Goal: Task Accomplishment & Management: Manage account settings

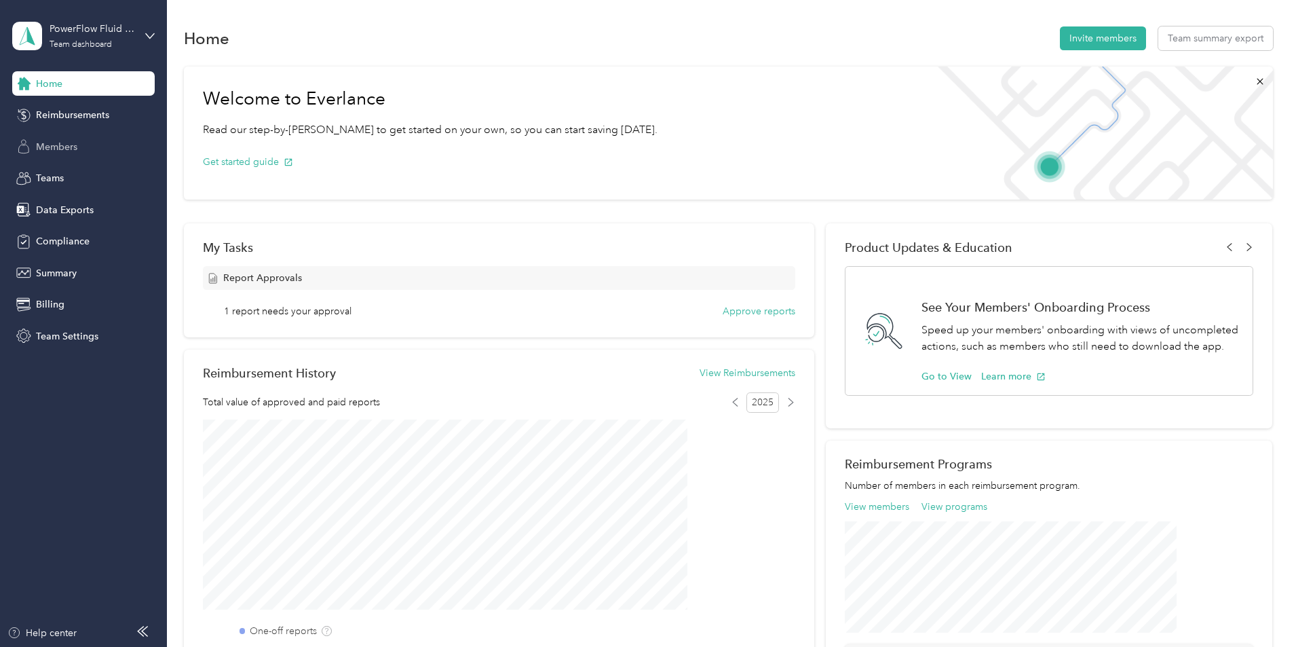
click at [54, 147] on span "Members" at bounding box center [56, 147] width 41 height 14
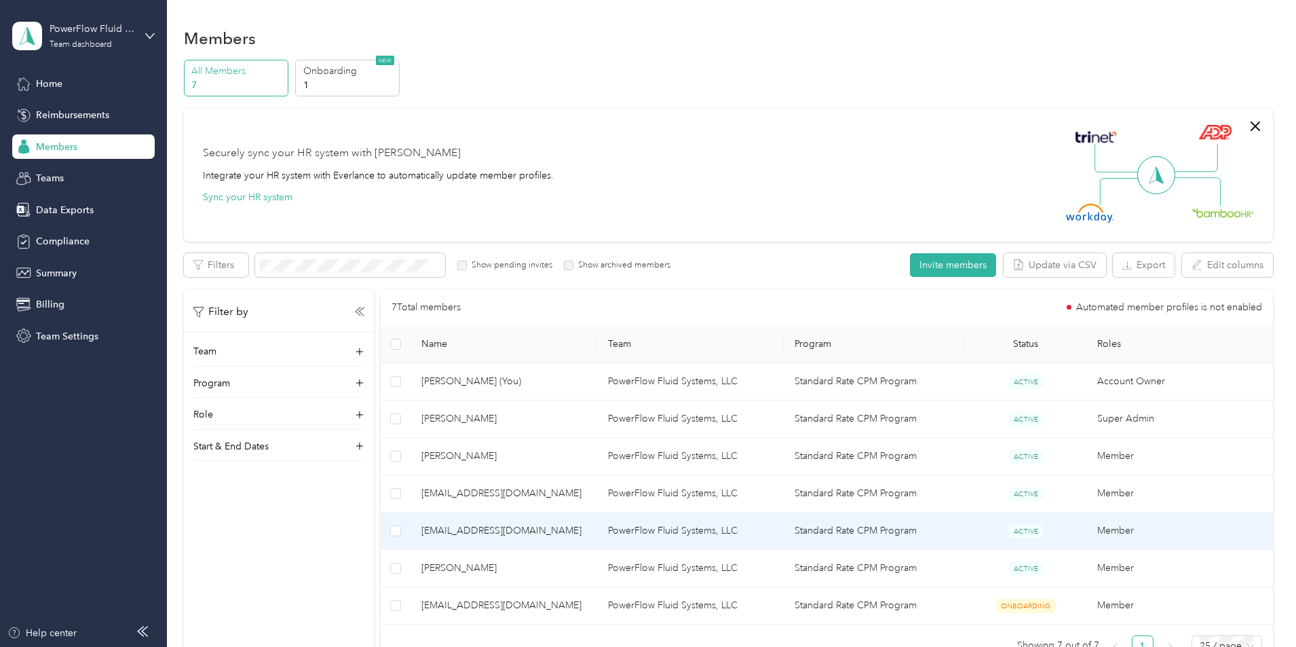
click at [530, 532] on span "[EMAIL_ADDRESS][DOMAIN_NAME]" at bounding box center [504, 530] width 165 height 15
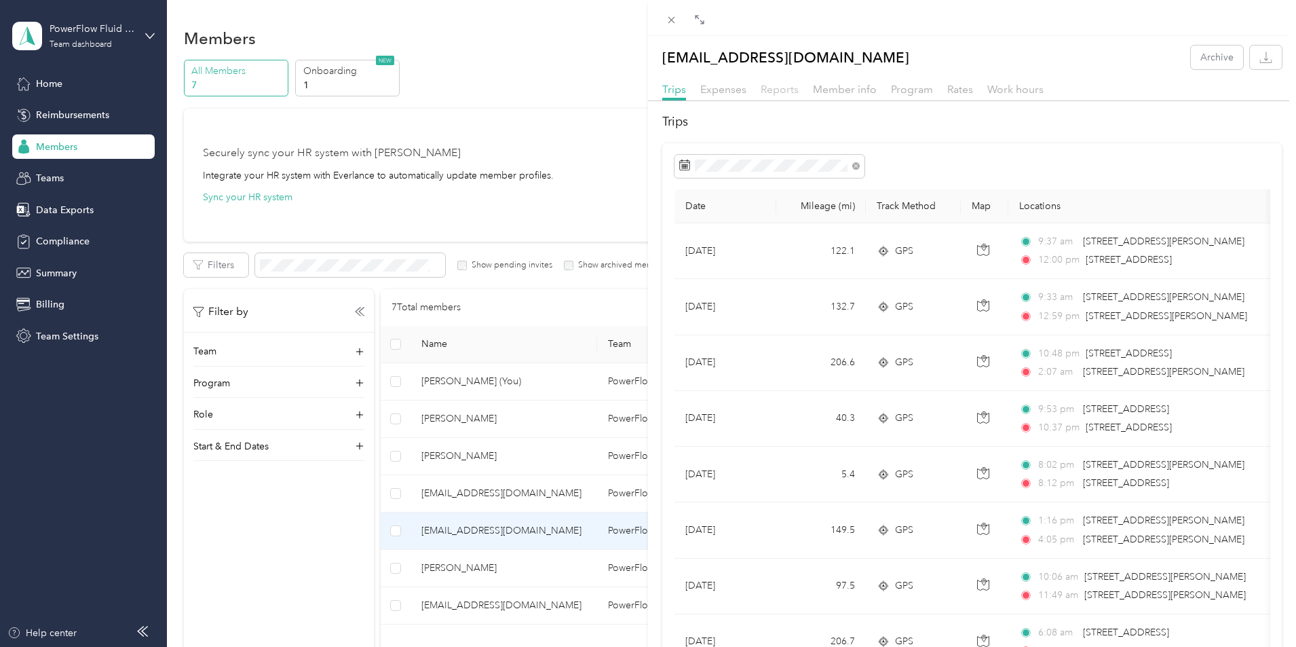
click at [788, 88] on span "Reports" at bounding box center [780, 89] width 38 height 13
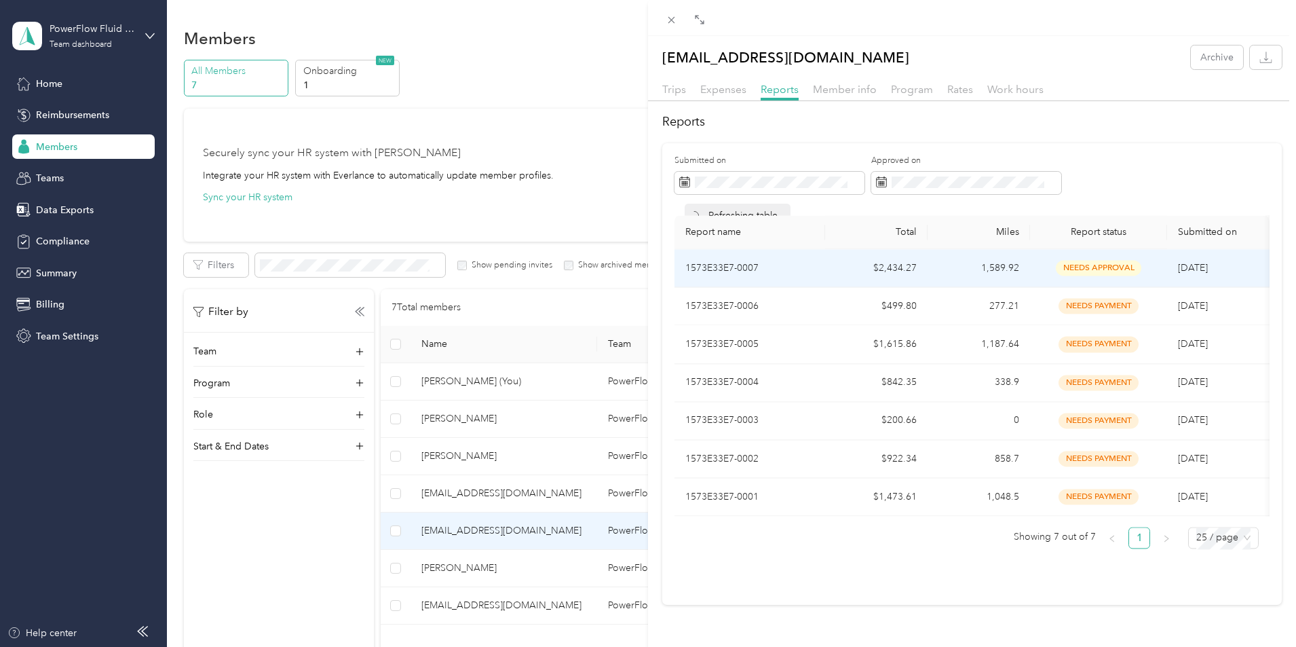
click at [994, 272] on td "1,589.92" at bounding box center [979, 268] width 102 height 38
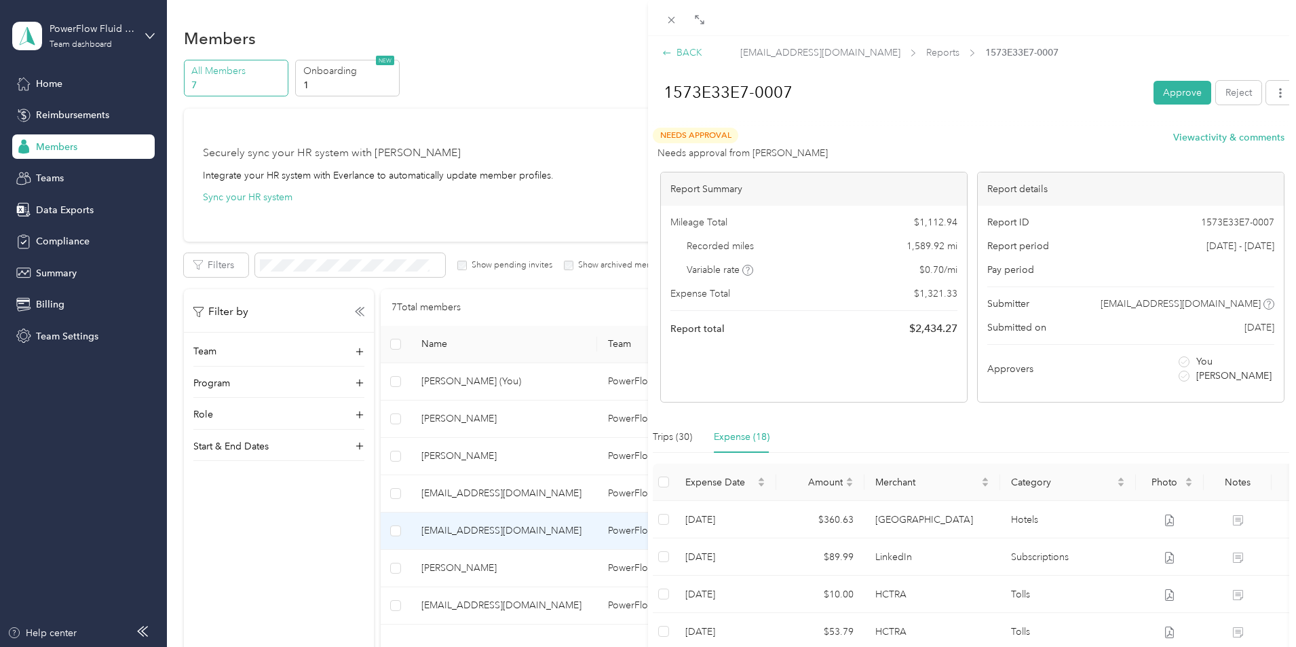
click at [677, 57] on div "BACK" at bounding box center [682, 52] width 40 height 14
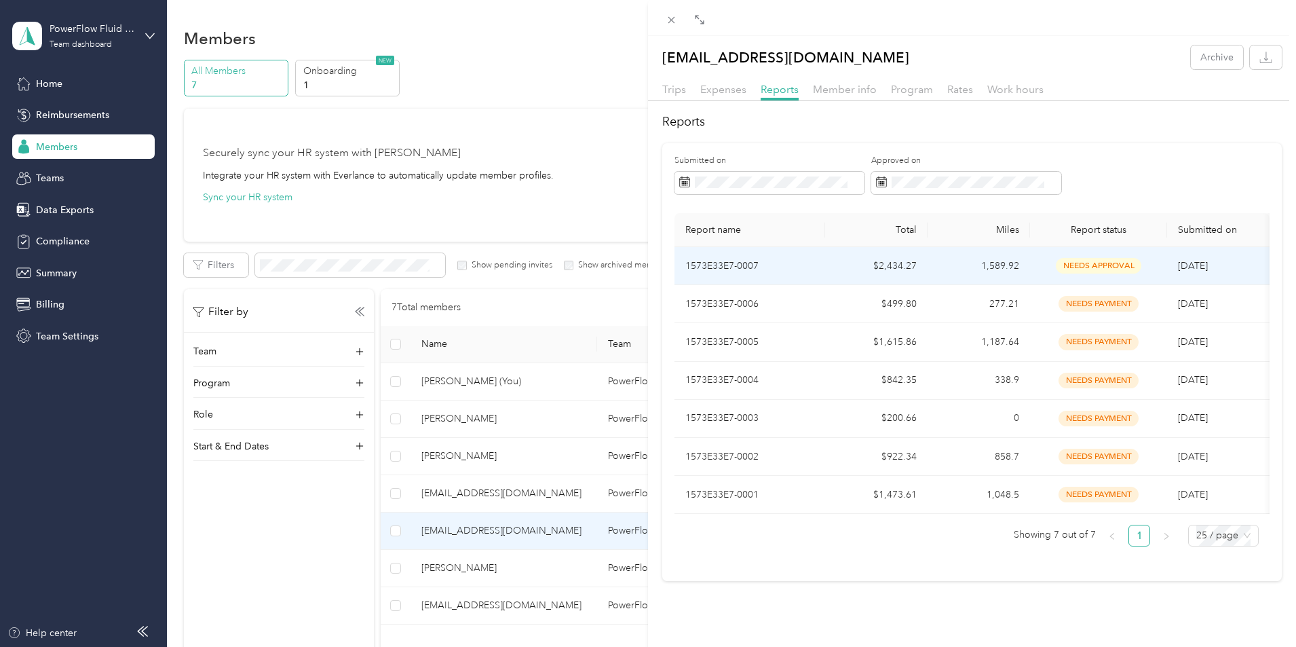
click at [1115, 269] on span "needs approval" at bounding box center [1099, 266] width 86 height 16
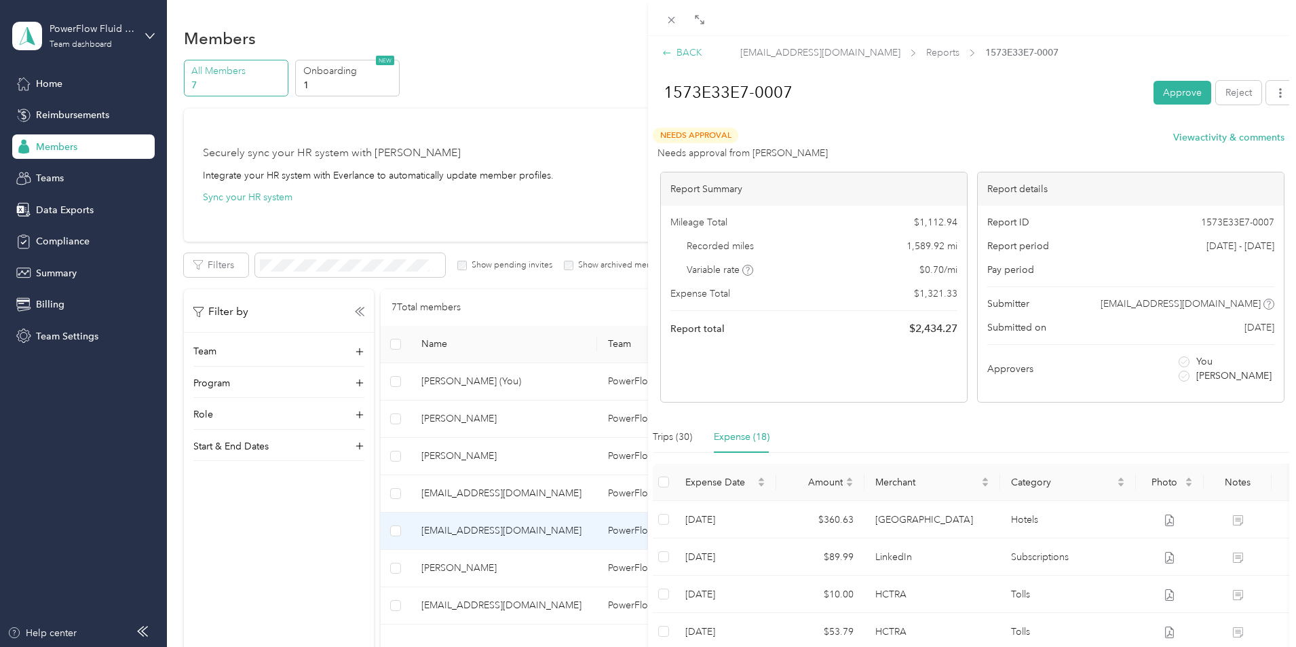
click at [667, 53] on icon at bounding box center [666, 52] width 7 height 4
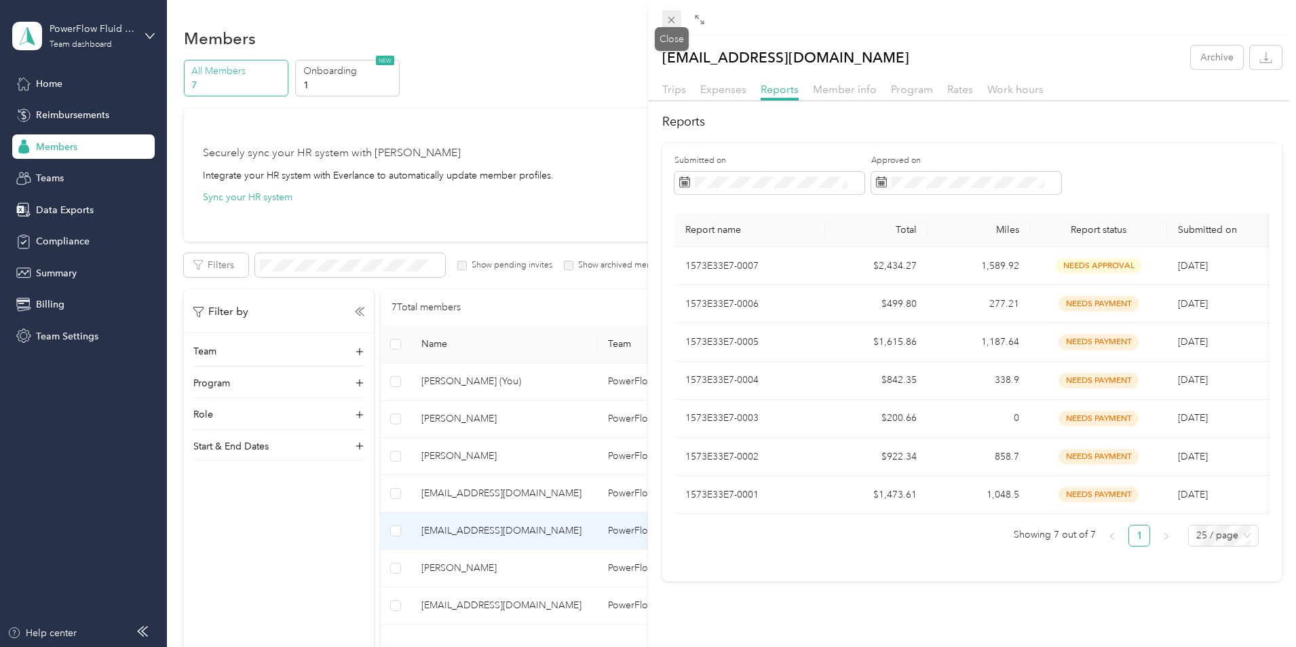
click at [667, 22] on icon at bounding box center [672, 20] width 12 height 12
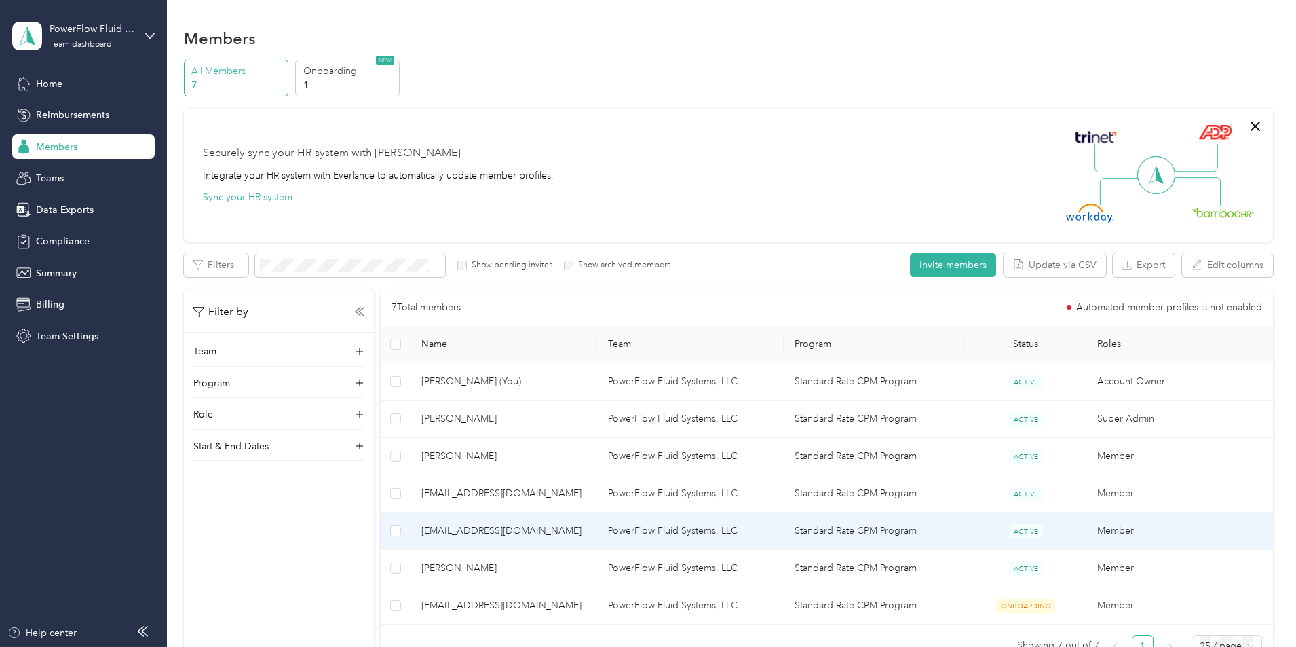
click at [519, 535] on span "[EMAIL_ADDRESS][DOMAIN_NAME]" at bounding box center [504, 530] width 165 height 15
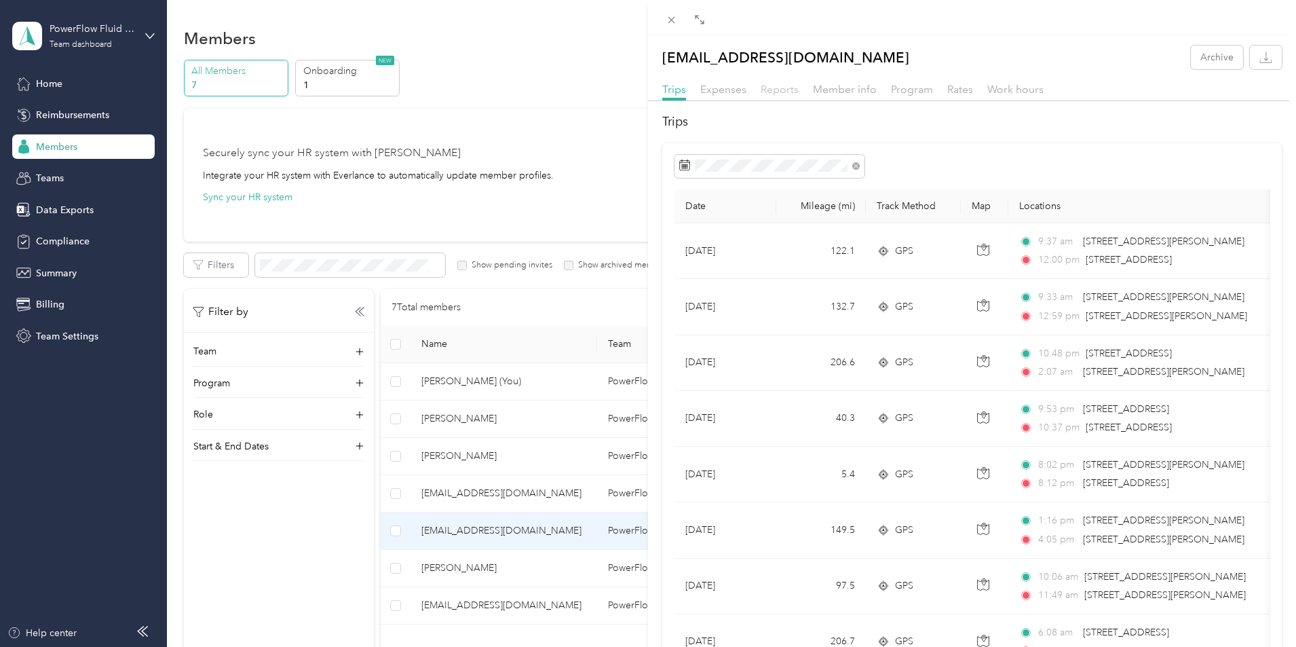
click at [777, 91] on span "Reports" at bounding box center [780, 89] width 38 height 13
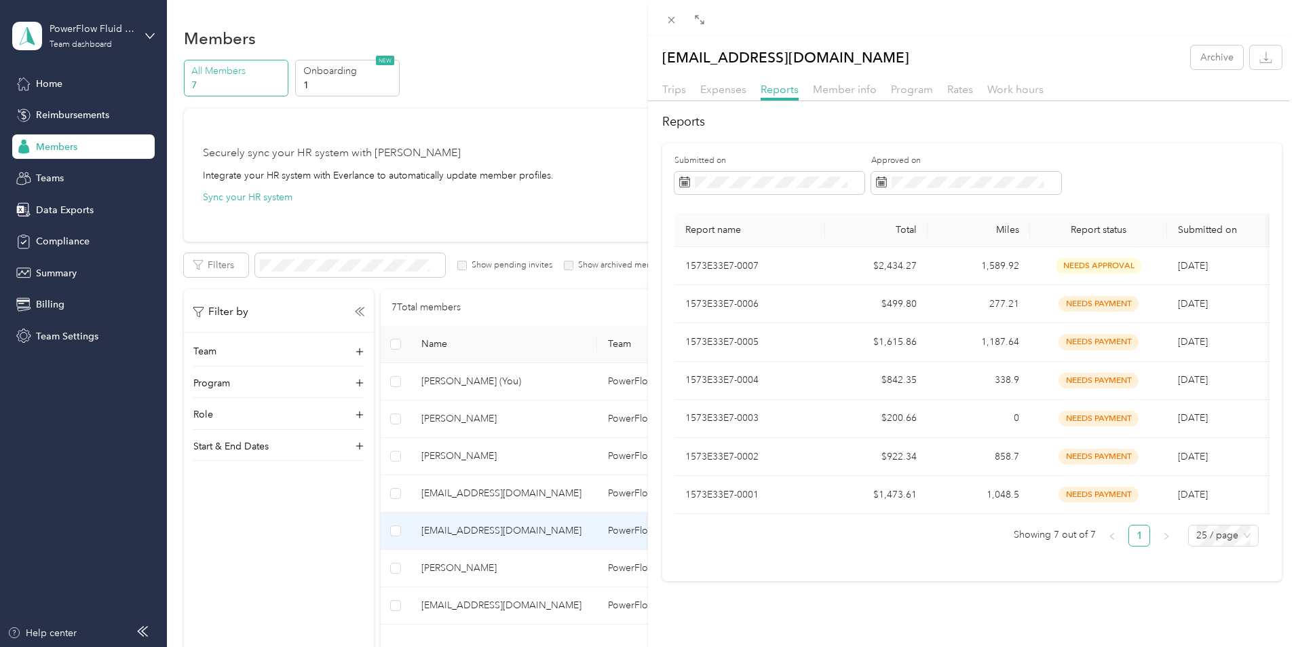
click at [811, 141] on div "Reports Submitted on Approved on Report name Total Miles Report status Submitte…" at bounding box center [972, 347] width 648 height 468
click at [683, 94] on span "Trips" at bounding box center [674, 89] width 24 height 13
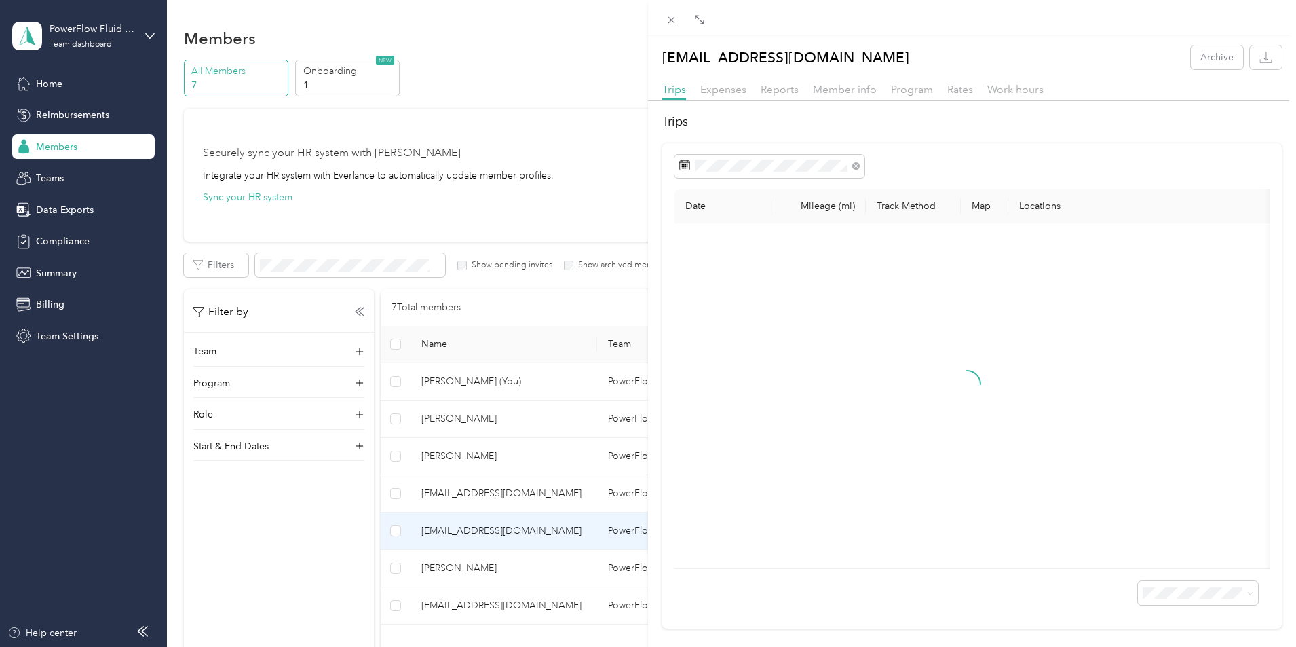
drag, startPoint x: 928, startPoint y: 146, endPoint x: 998, endPoint y: 110, distance: 78.6
click at [929, 146] on div "Date Mileage (mi) Track Method Map Locations Mileage value Purpose" at bounding box center [972, 385] width 620 height 485
click at [1260, 63] on icon "button" at bounding box center [1266, 57] width 13 height 13
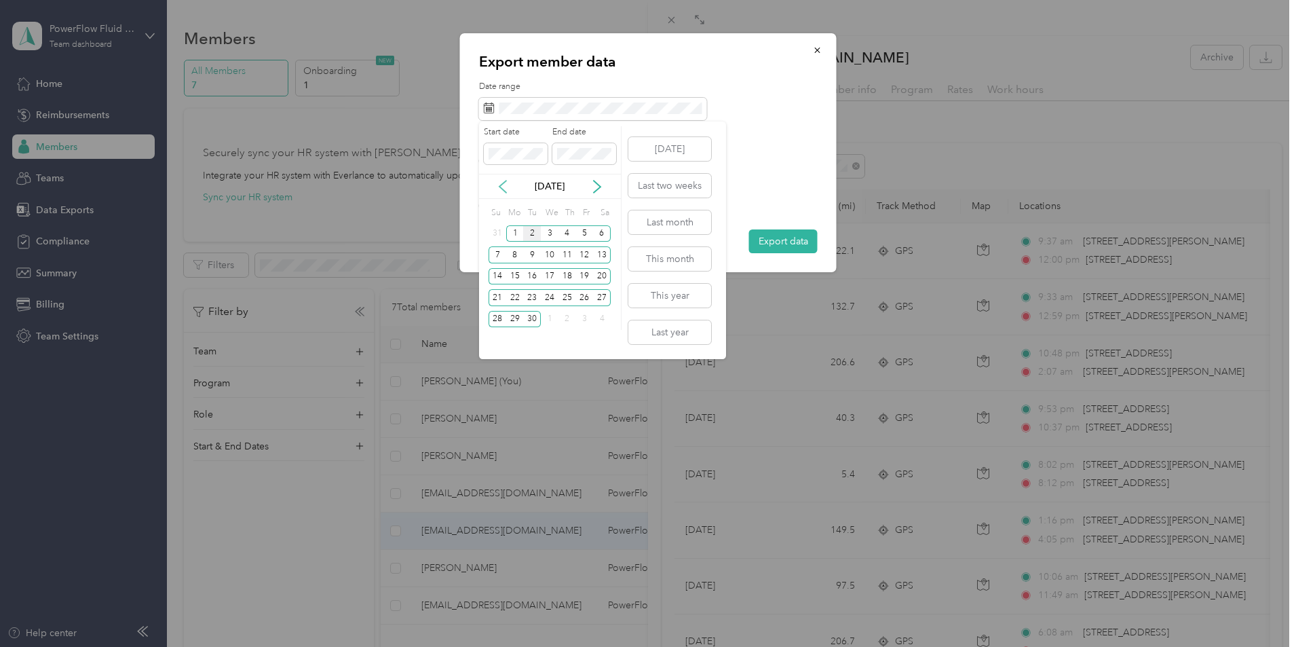
click at [500, 185] on icon at bounding box center [503, 187] width 14 height 14
click at [592, 233] on div "1" at bounding box center [585, 233] width 18 height 17
click at [499, 341] on div "31" at bounding box center [498, 340] width 18 height 17
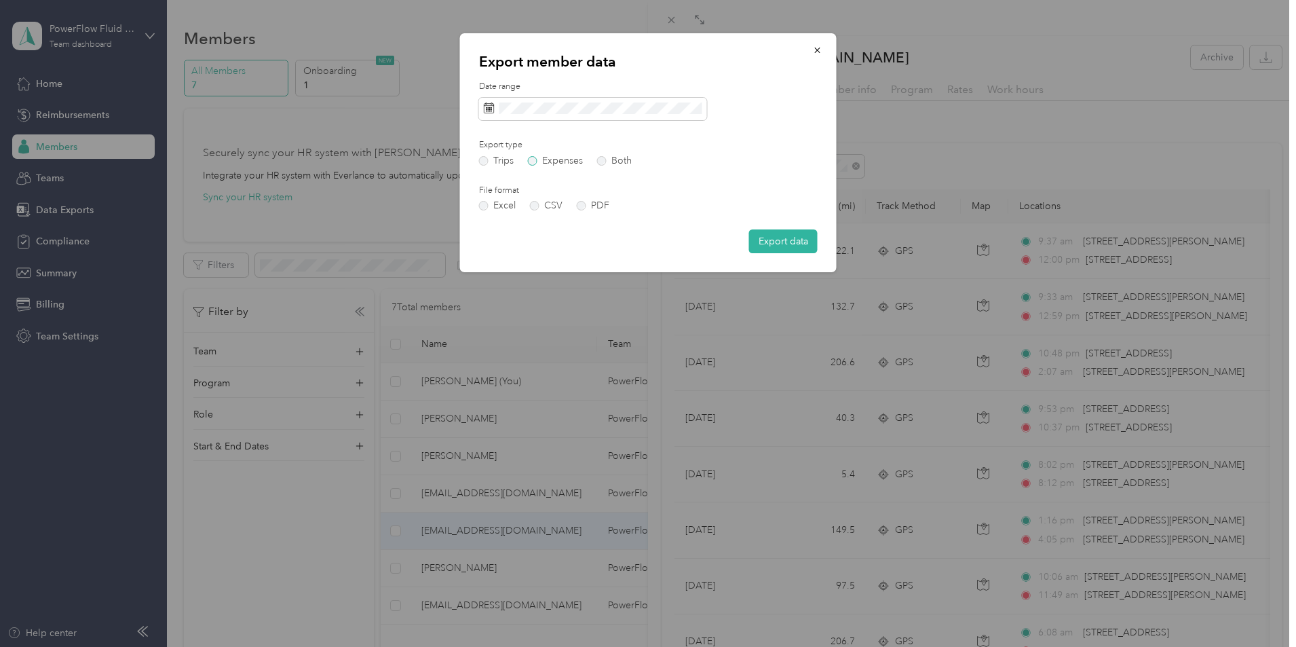
click at [532, 162] on label "Expenses" at bounding box center [555, 161] width 55 height 10
click at [582, 209] on label "PDF" at bounding box center [593, 206] width 33 height 10
click at [780, 245] on button "Export data" at bounding box center [783, 241] width 69 height 24
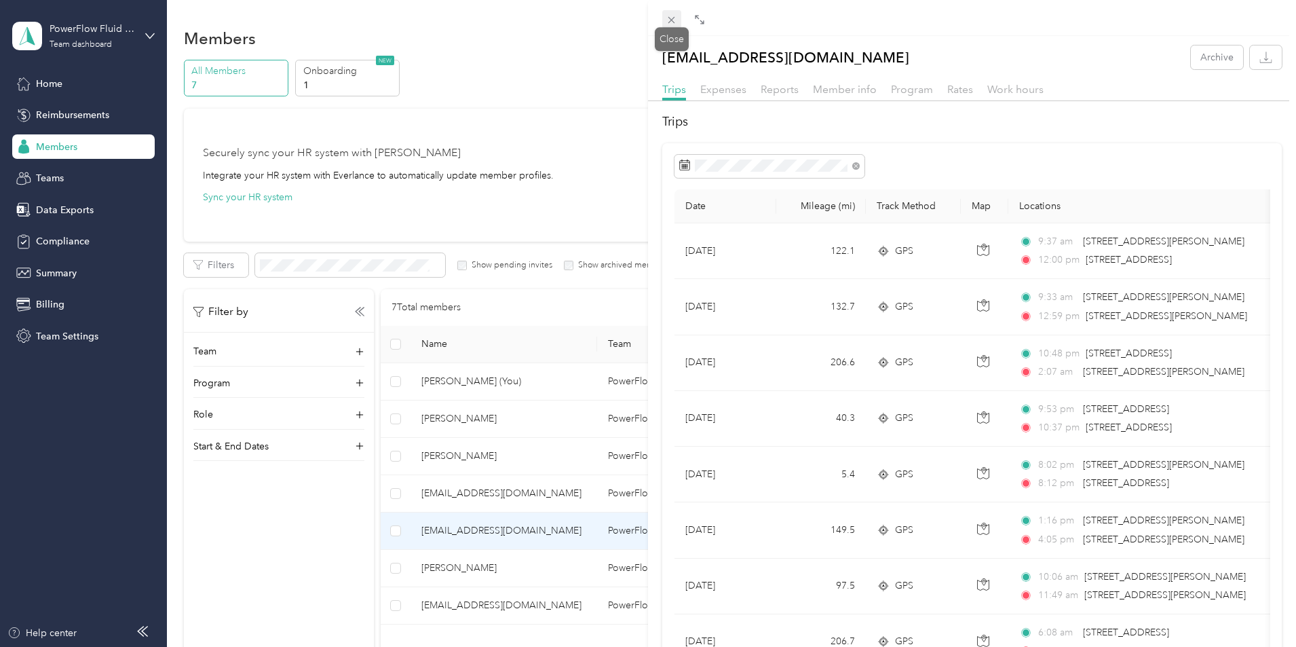
click at [669, 16] on icon at bounding box center [672, 20] width 12 height 12
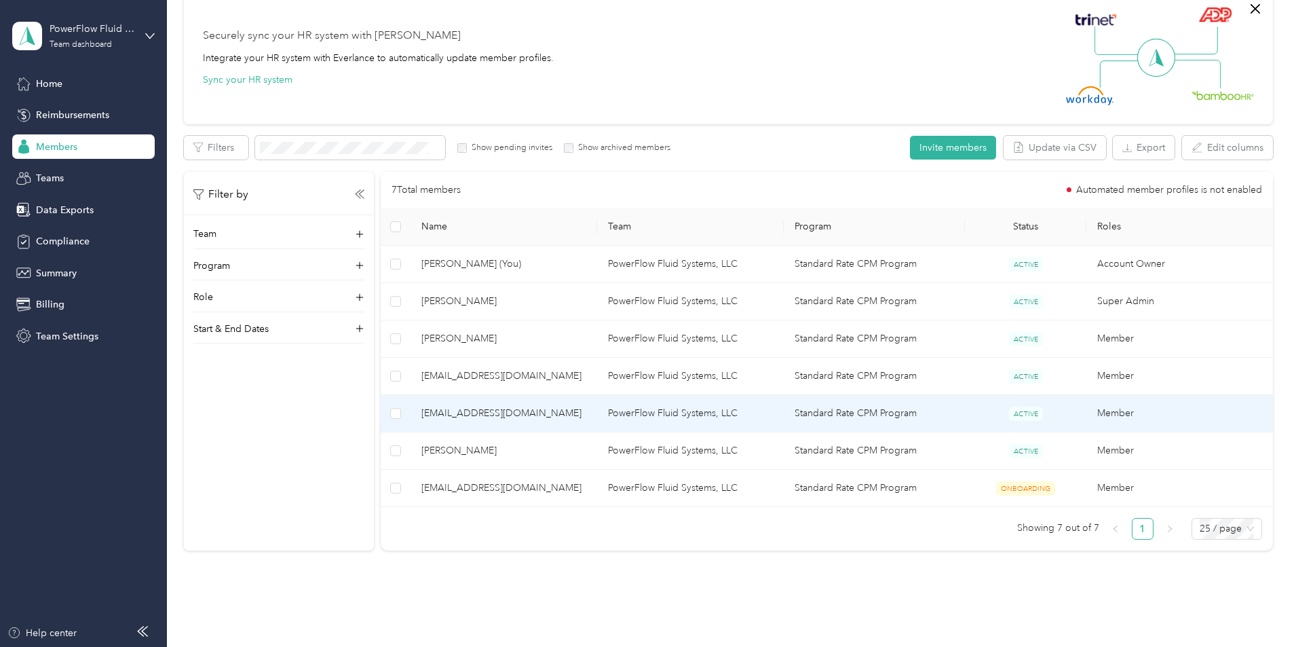
scroll to position [136, 0]
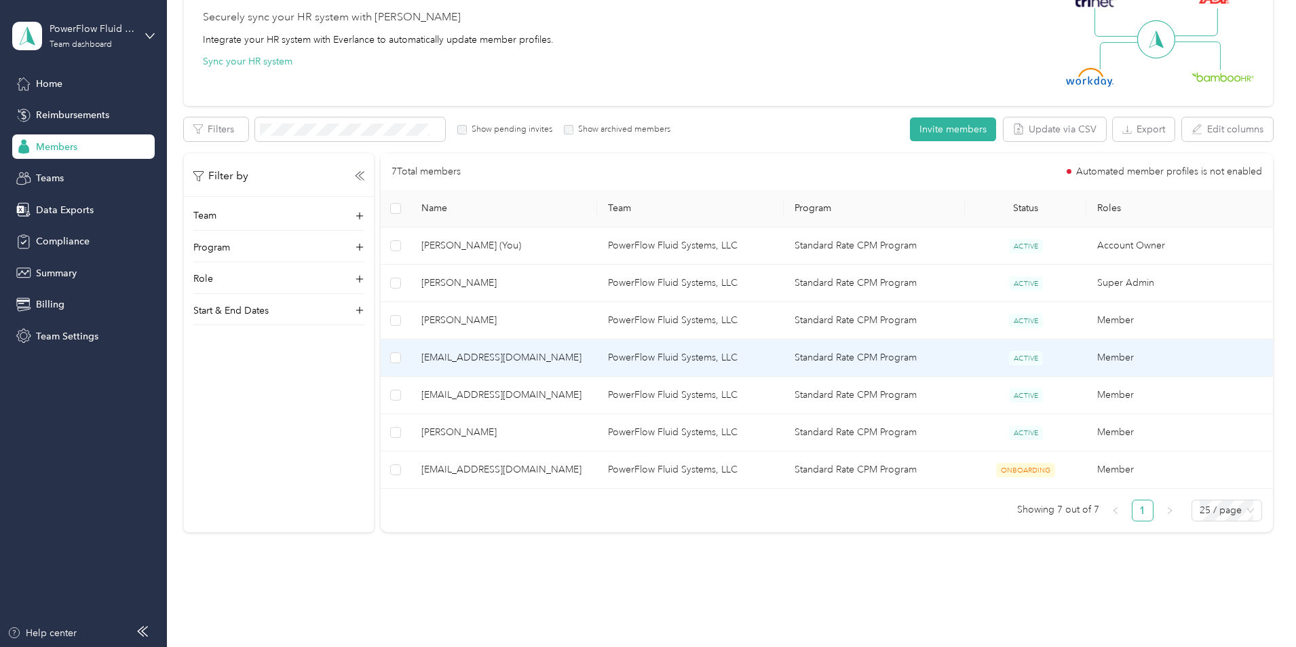
click at [670, 361] on td "PowerFlow Fluid Systems, LLC" at bounding box center [690, 357] width 187 height 37
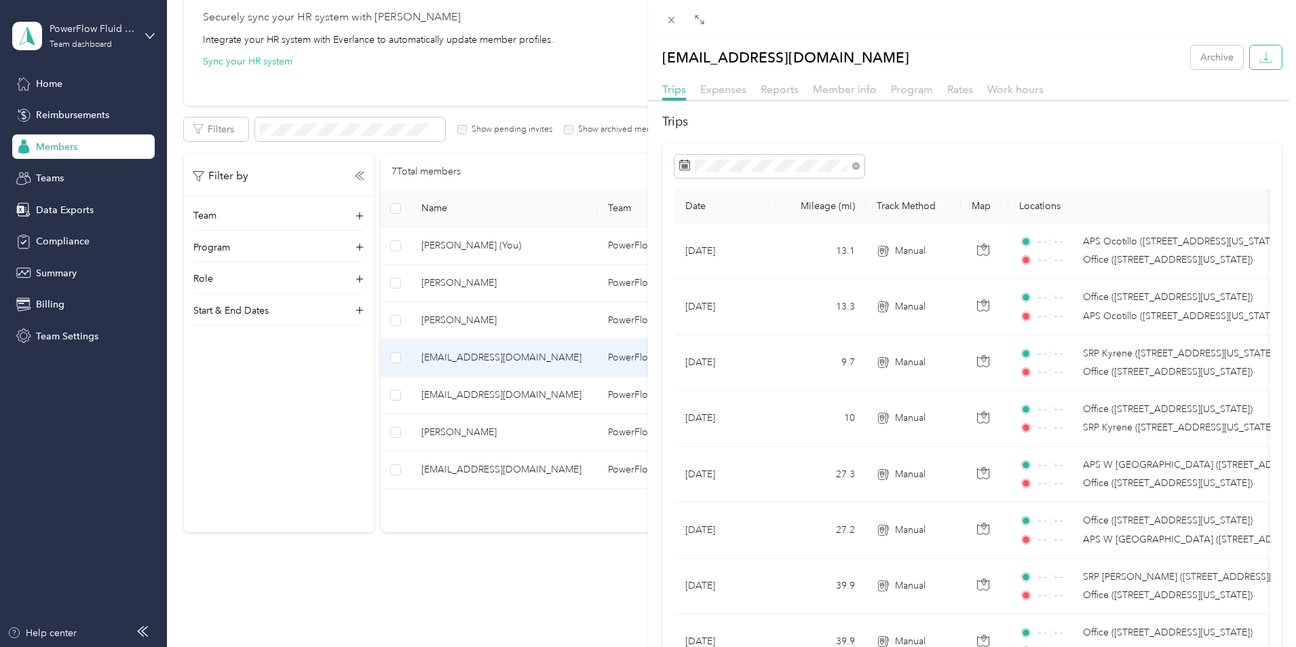
click at [1254, 64] on button "button" at bounding box center [1266, 57] width 32 height 24
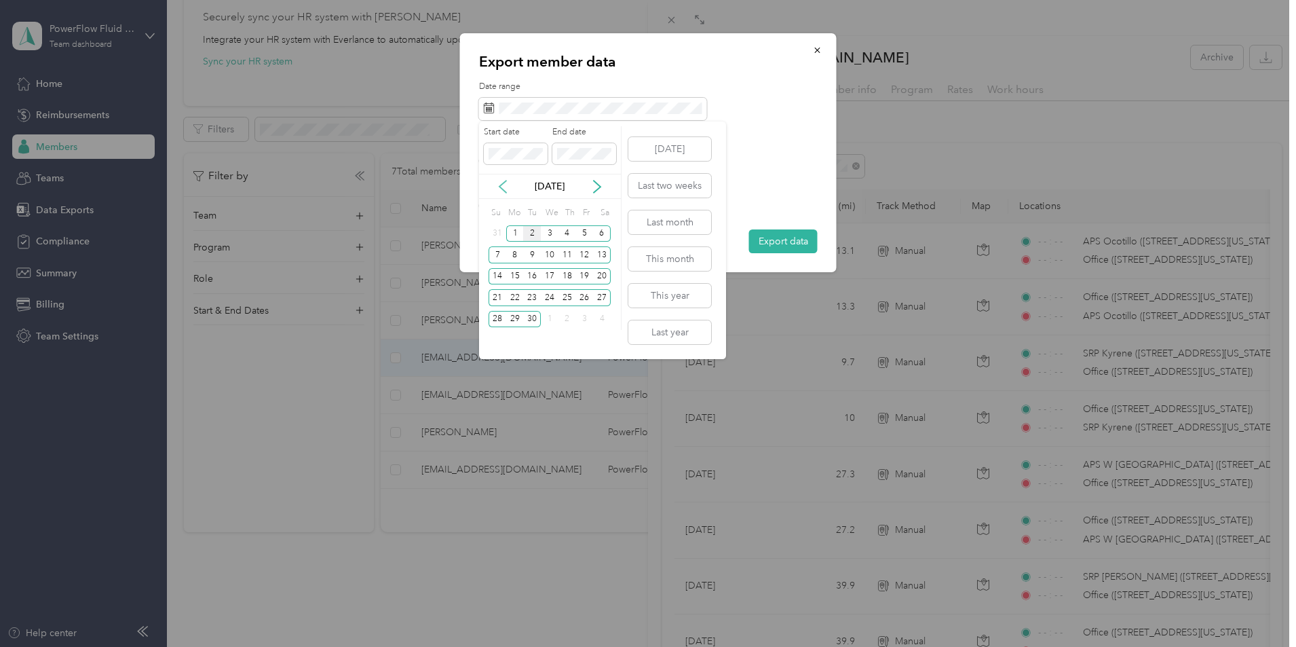
click at [505, 192] on icon at bounding box center [503, 187] width 7 height 12
click at [581, 231] on div "1" at bounding box center [585, 233] width 18 height 17
click at [496, 343] on div "31" at bounding box center [498, 340] width 18 height 17
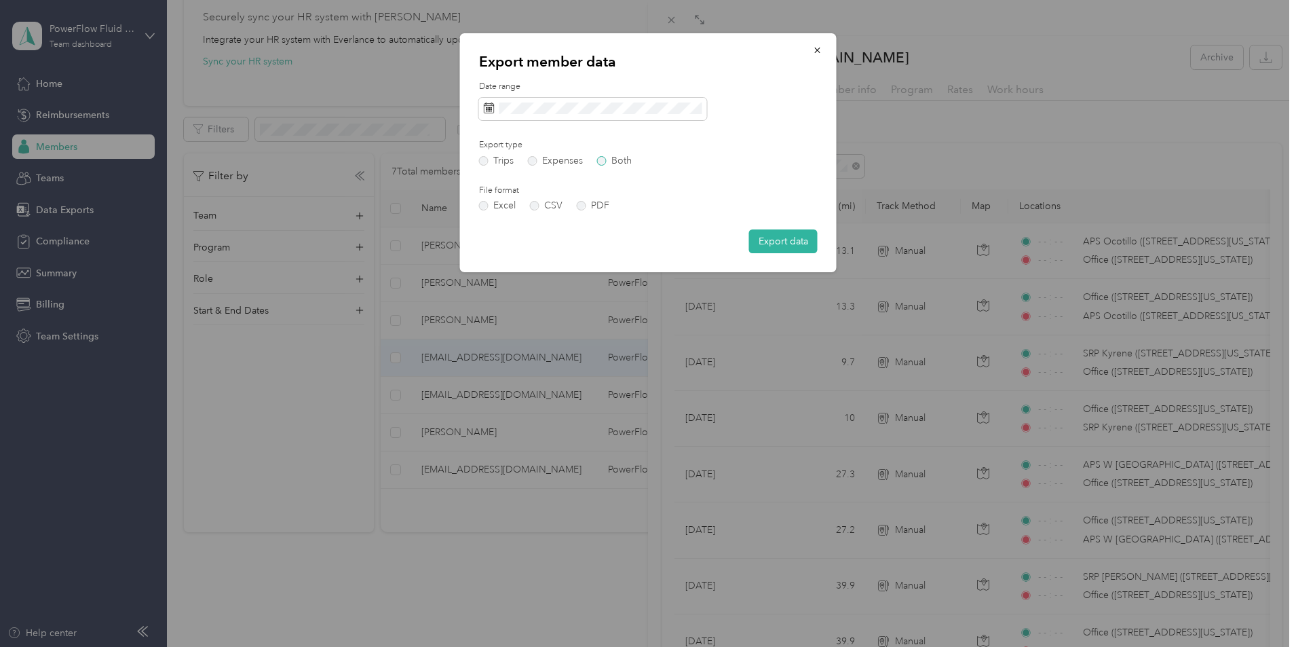
click at [603, 162] on label "Both" at bounding box center [614, 161] width 35 height 10
click at [486, 161] on label "Trips" at bounding box center [496, 161] width 35 height 10
click at [789, 246] on button "Export data" at bounding box center [783, 241] width 69 height 24
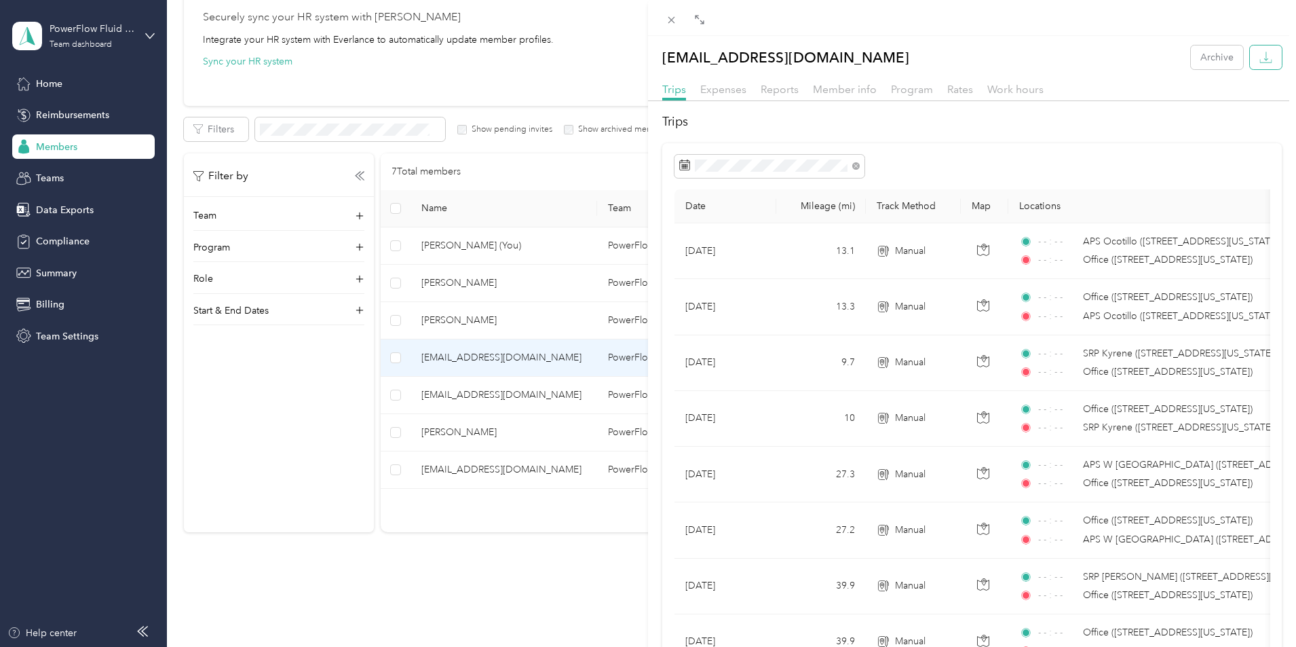
click at [1260, 60] on icon "button" at bounding box center [1266, 57] width 13 height 13
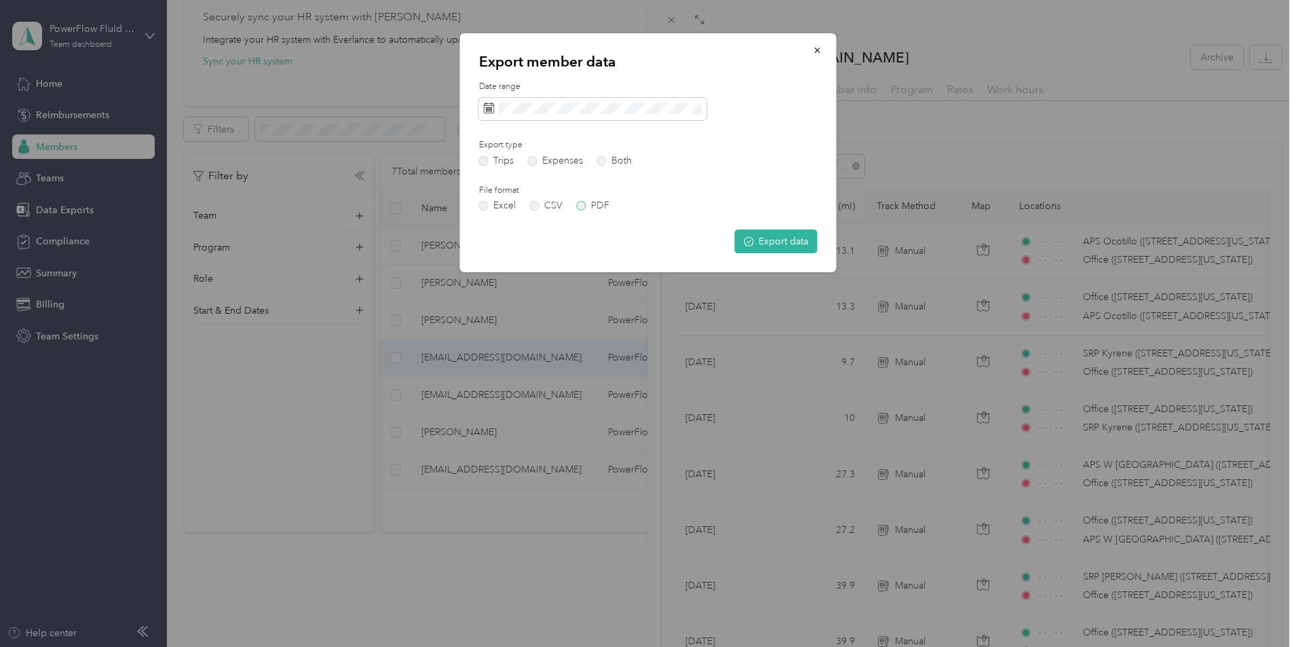
click at [581, 207] on label "PDF" at bounding box center [593, 206] width 33 height 10
click at [755, 243] on button "Export data" at bounding box center [776, 241] width 83 height 24
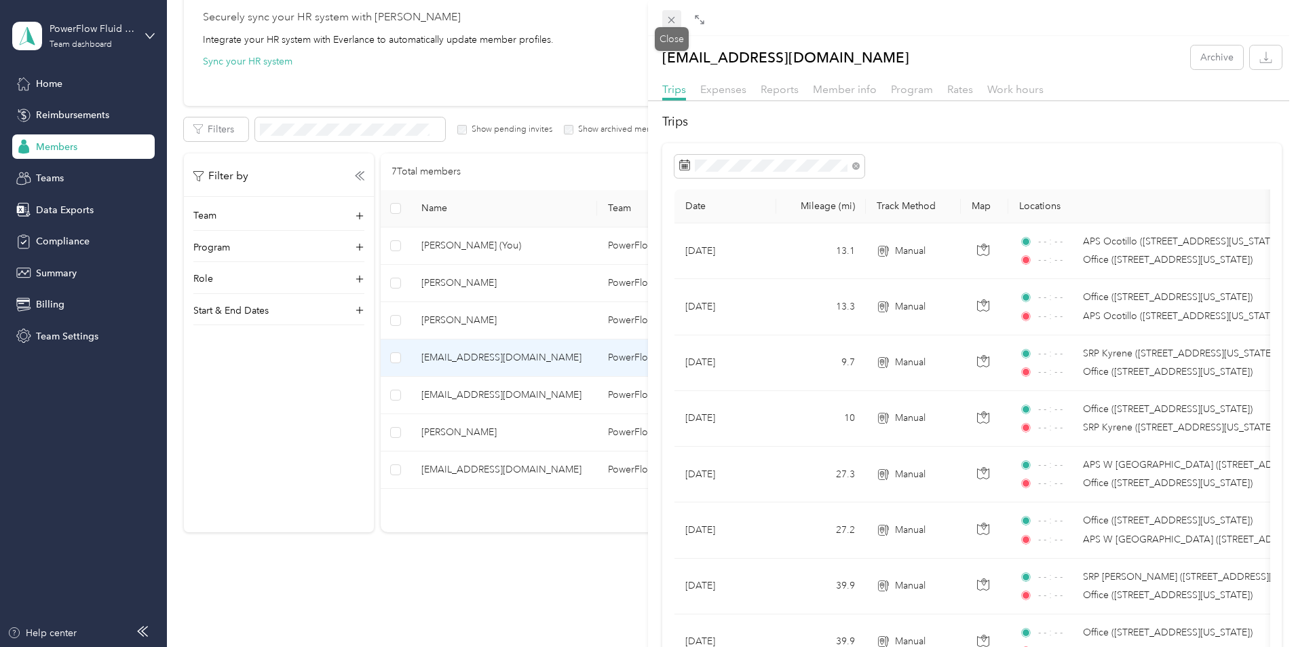
click at [675, 22] on icon at bounding box center [672, 20] width 7 height 7
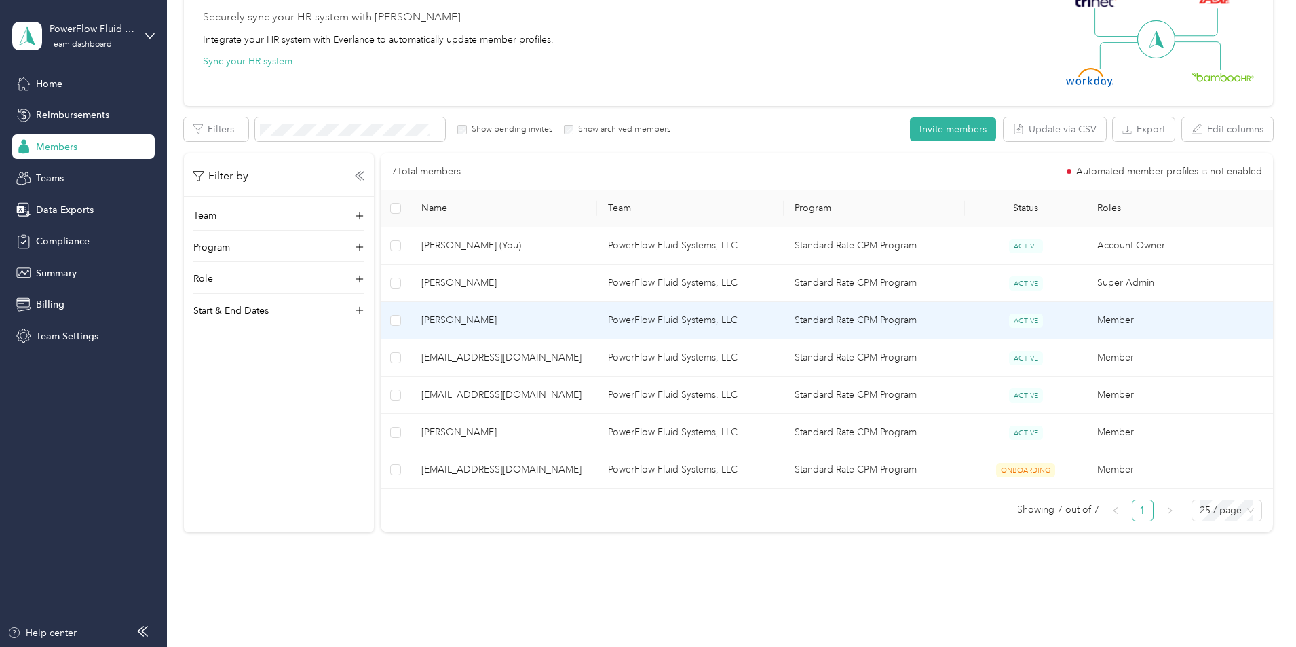
click at [524, 322] on span "[PERSON_NAME]" at bounding box center [504, 320] width 165 height 15
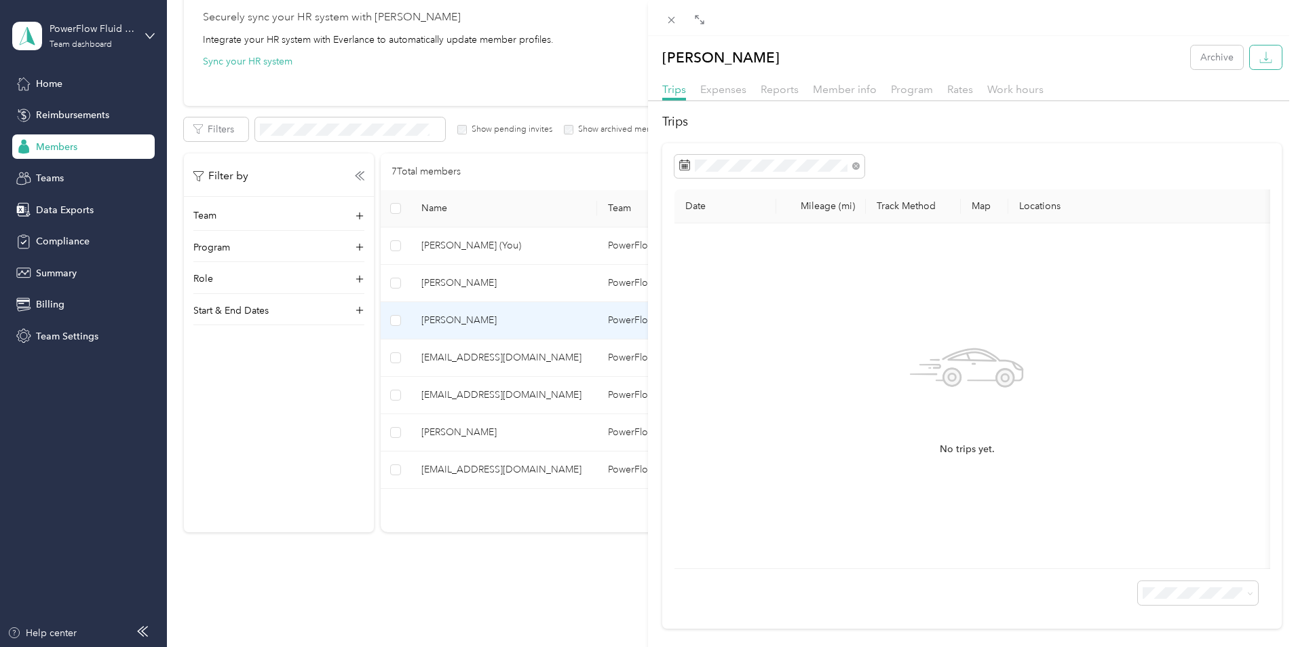
click at [1260, 62] on icon "button" at bounding box center [1266, 61] width 12 height 3
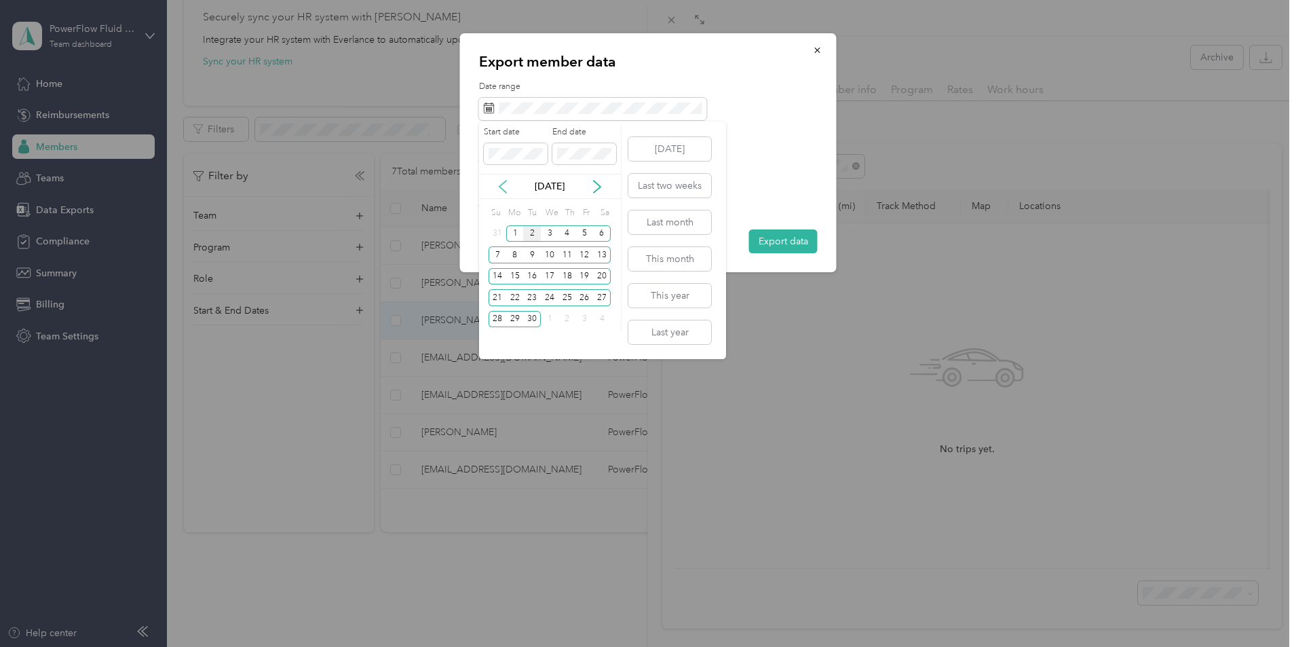
click at [505, 189] on icon at bounding box center [503, 187] width 14 height 14
click at [582, 236] on div "1" at bounding box center [585, 233] width 18 height 17
click at [500, 339] on div "31" at bounding box center [498, 340] width 18 height 17
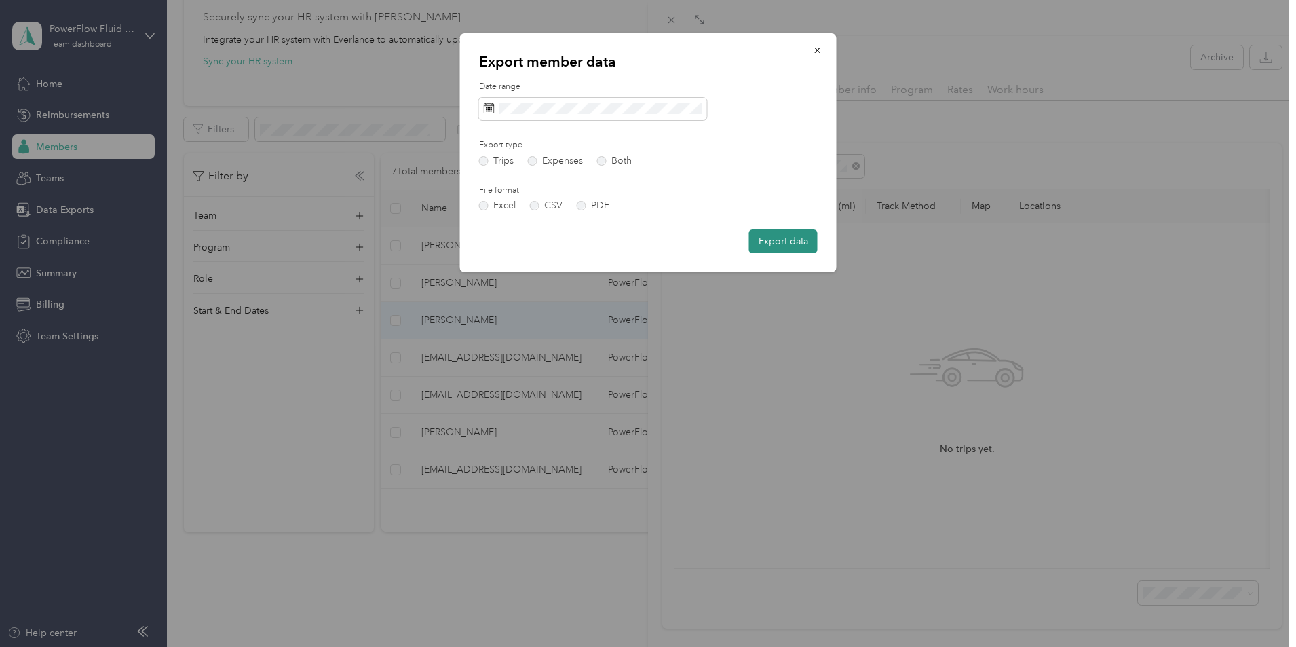
click at [768, 236] on button "Export data" at bounding box center [783, 241] width 69 height 24
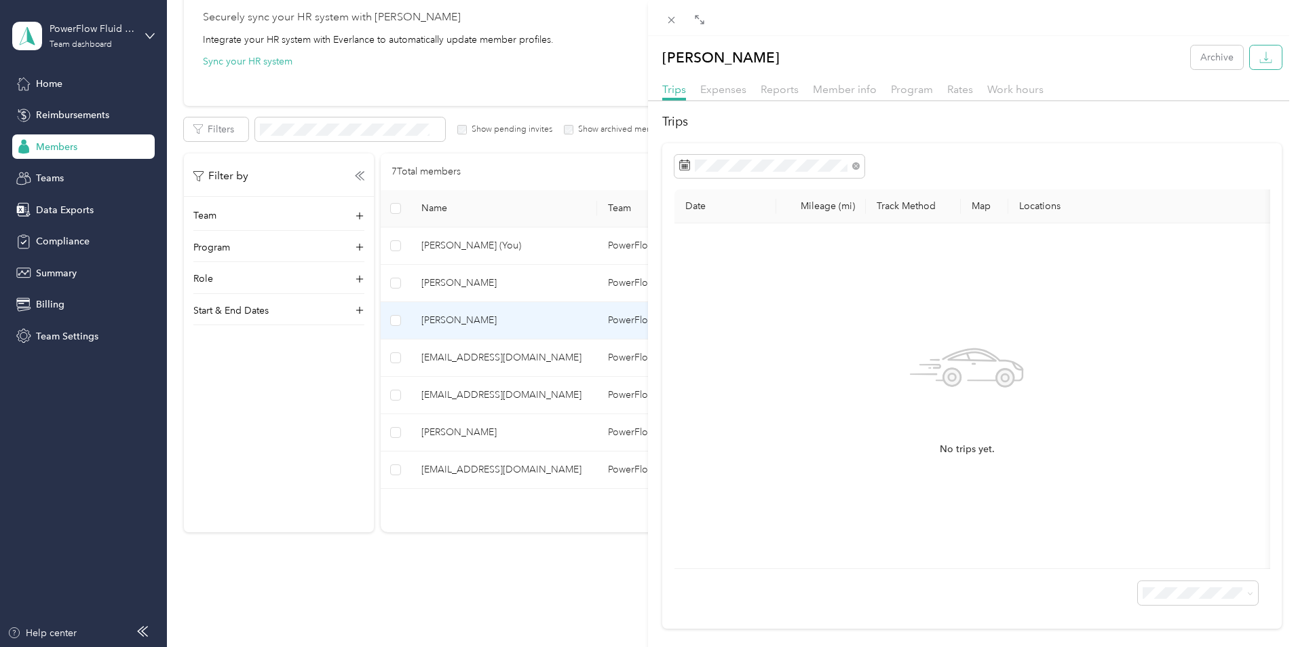
click at [1263, 57] on button "button" at bounding box center [1266, 57] width 32 height 24
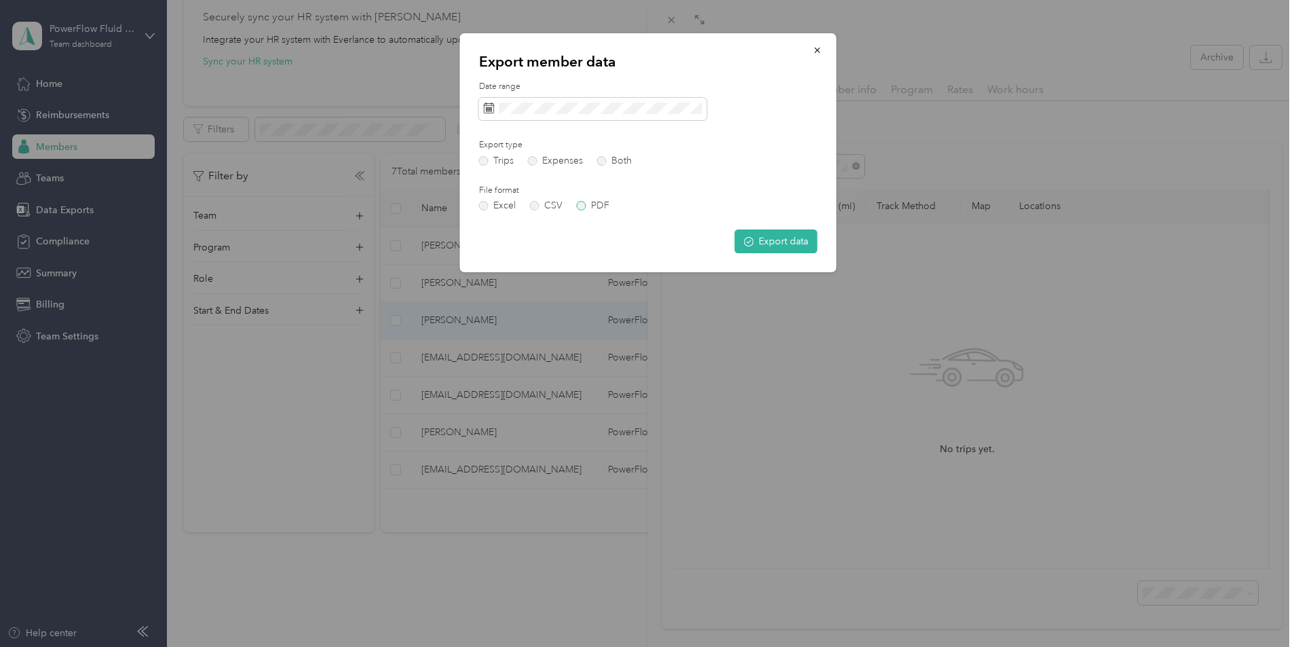
click at [584, 204] on label "PDF" at bounding box center [593, 206] width 33 height 10
click at [764, 238] on button "Export data" at bounding box center [776, 241] width 83 height 24
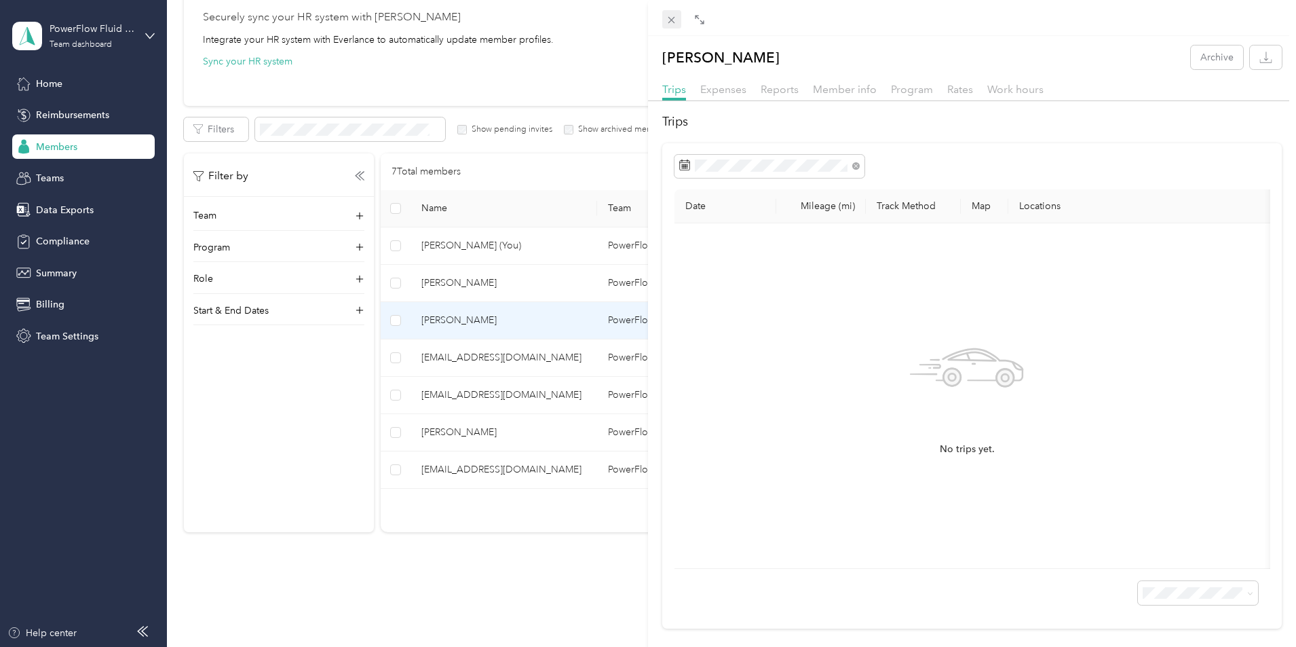
click at [674, 24] on icon at bounding box center [672, 20] width 12 height 12
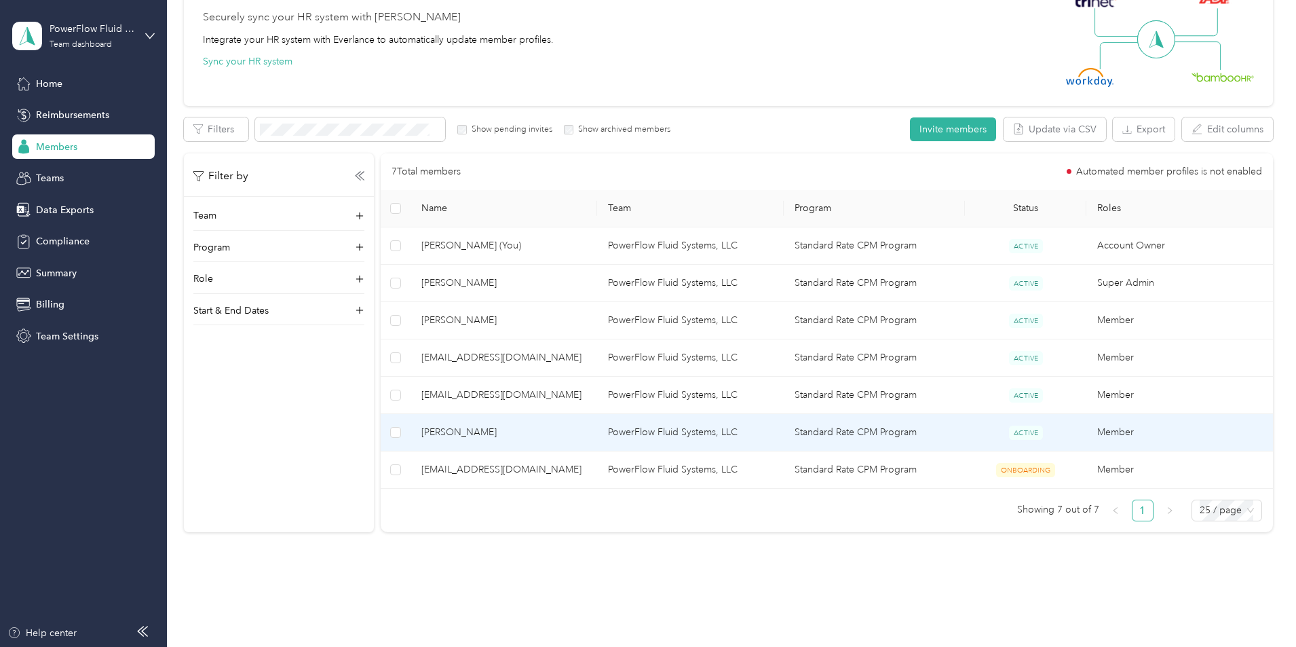
click at [540, 430] on span "[PERSON_NAME]" at bounding box center [504, 432] width 165 height 15
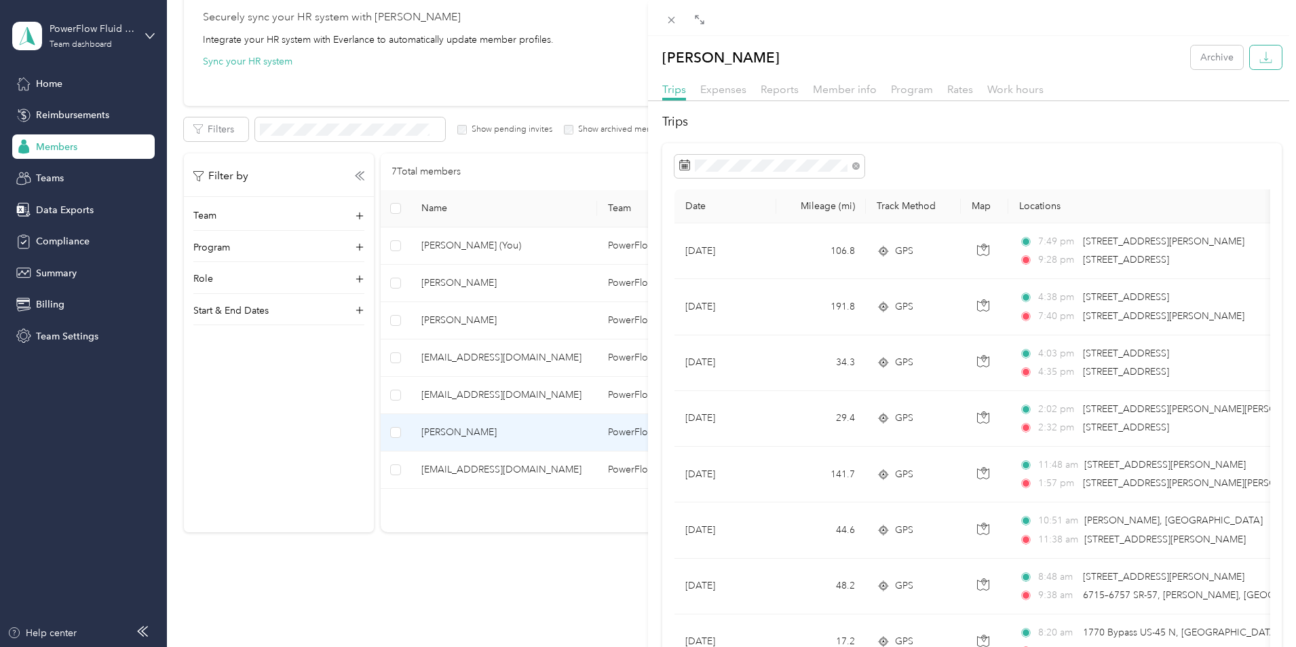
click at [1260, 58] on icon "button" at bounding box center [1266, 57] width 13 height 13
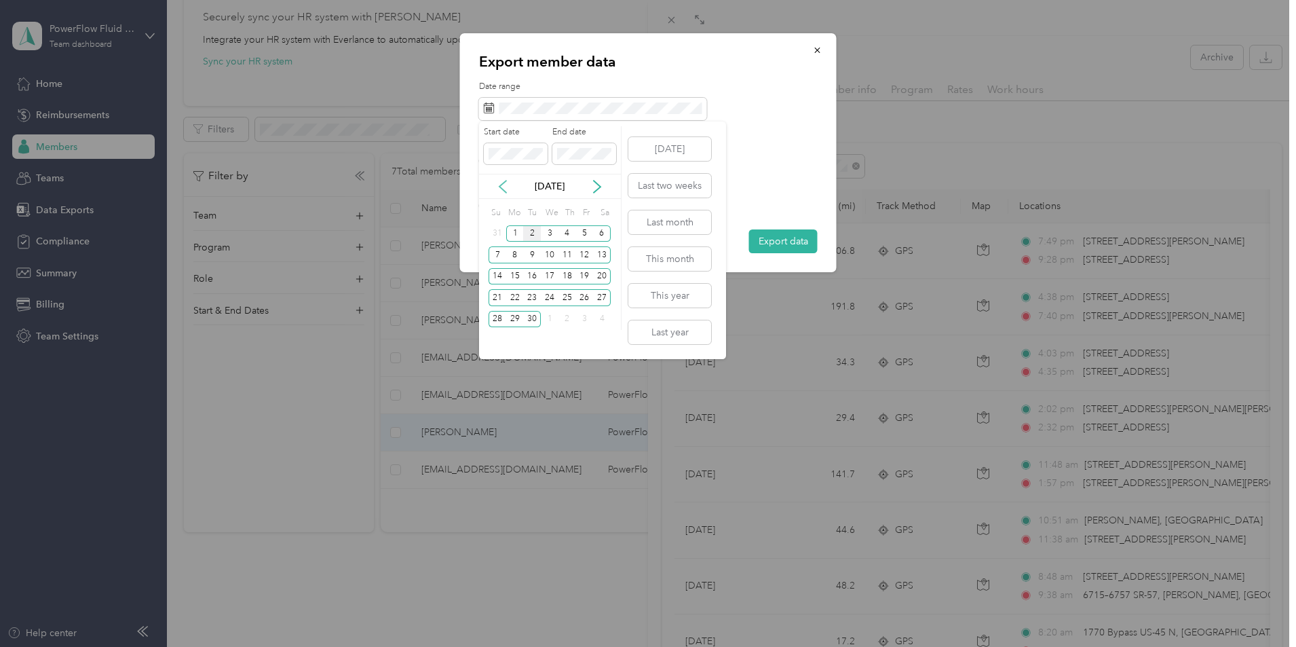
click at [500, 192] on icon at bounding box center [503, 187] width 14 height 14
click at [587, 240] on div "1" at bounding box center [585, 233] width 18 height 17
click at [493, 346] on div "31" at bounding box center [498, 340] width 18 height 17
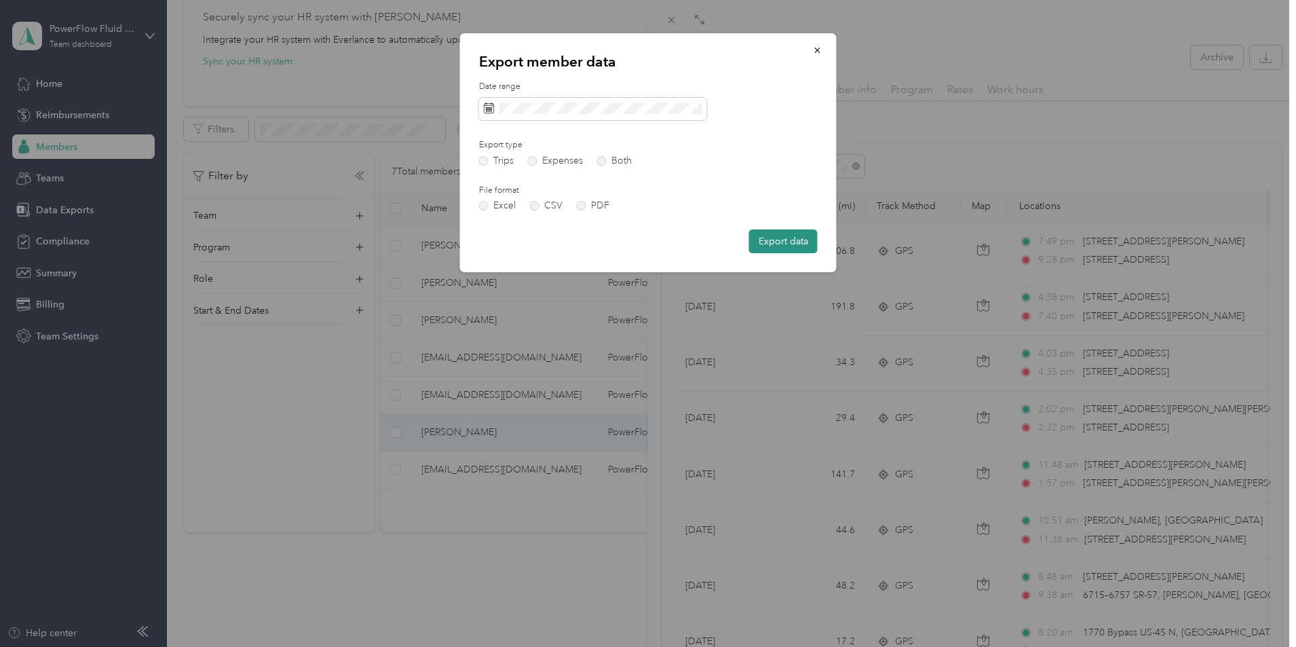
click at [769, 244] on button "Export data" at bounding box center [783, 241] width 69 height 24
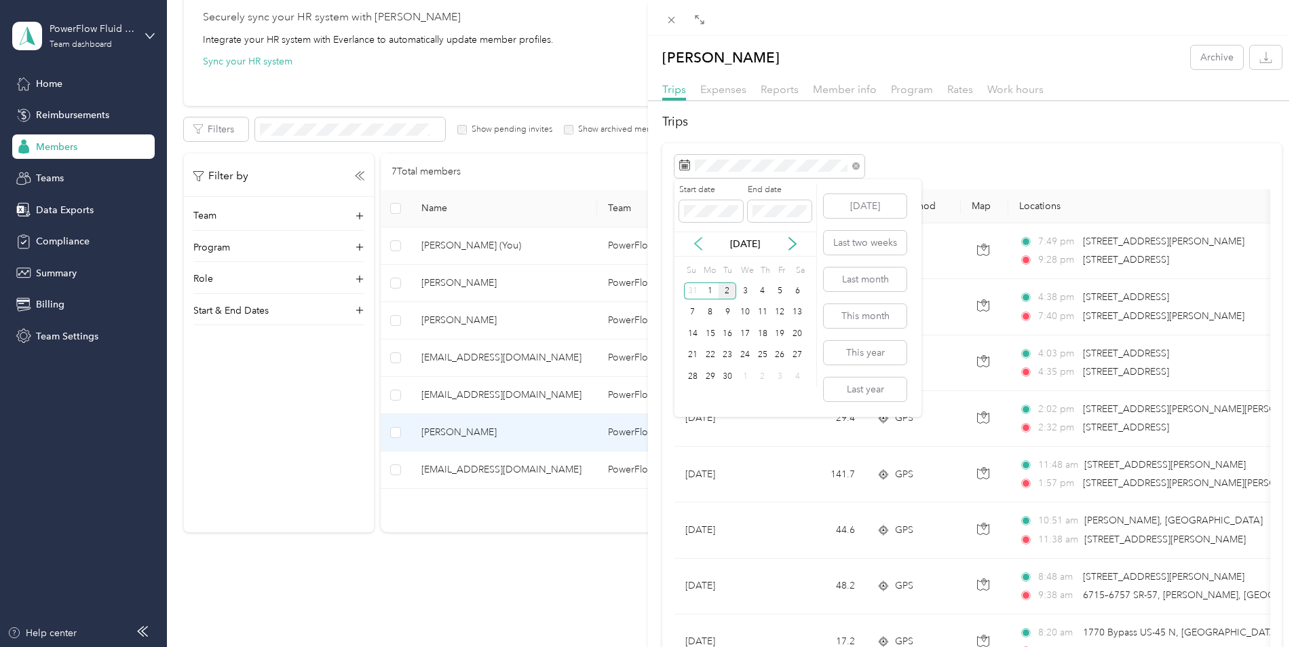
click at [699, 246] on icon at bounding box center [699, 244] width 14 height 14
click at [780, 292] on div "1" at bounding box center [781, 290] width 18 height 17
click at [694, 402] on div "31" at bounding box center [693, 398] width 18 height 17
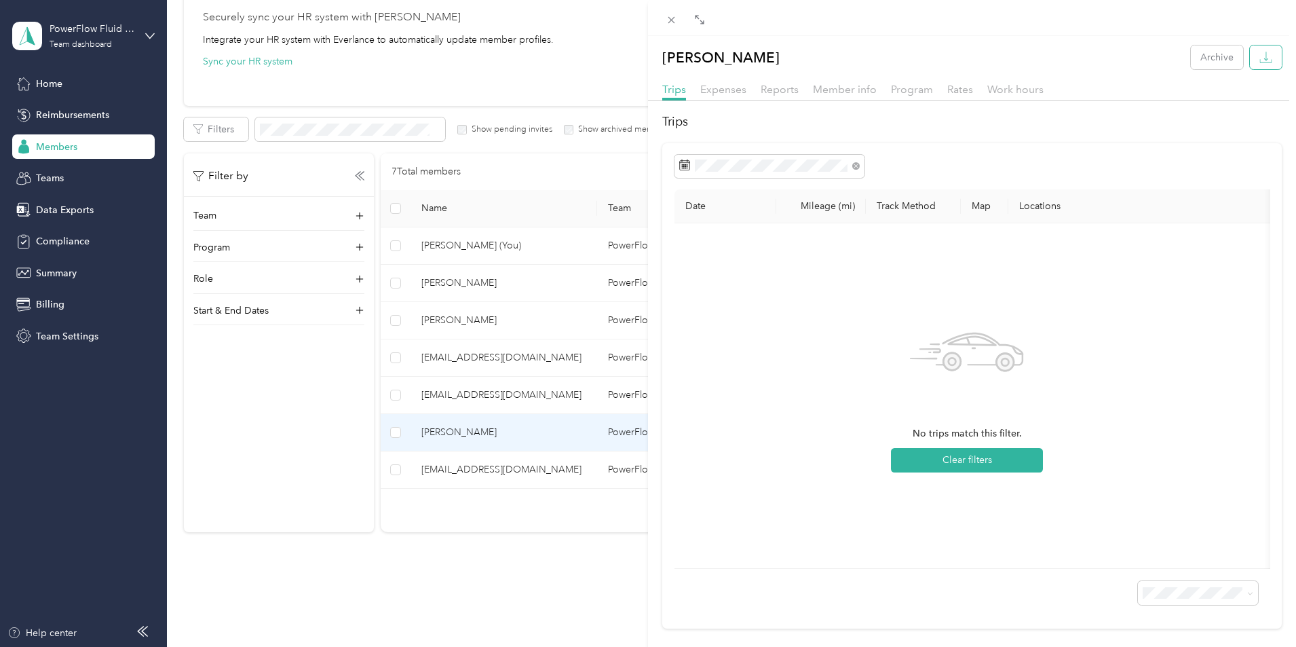
click at [1264, 59] on button "button" at bounding box center [1266, 57] width 32 height 24
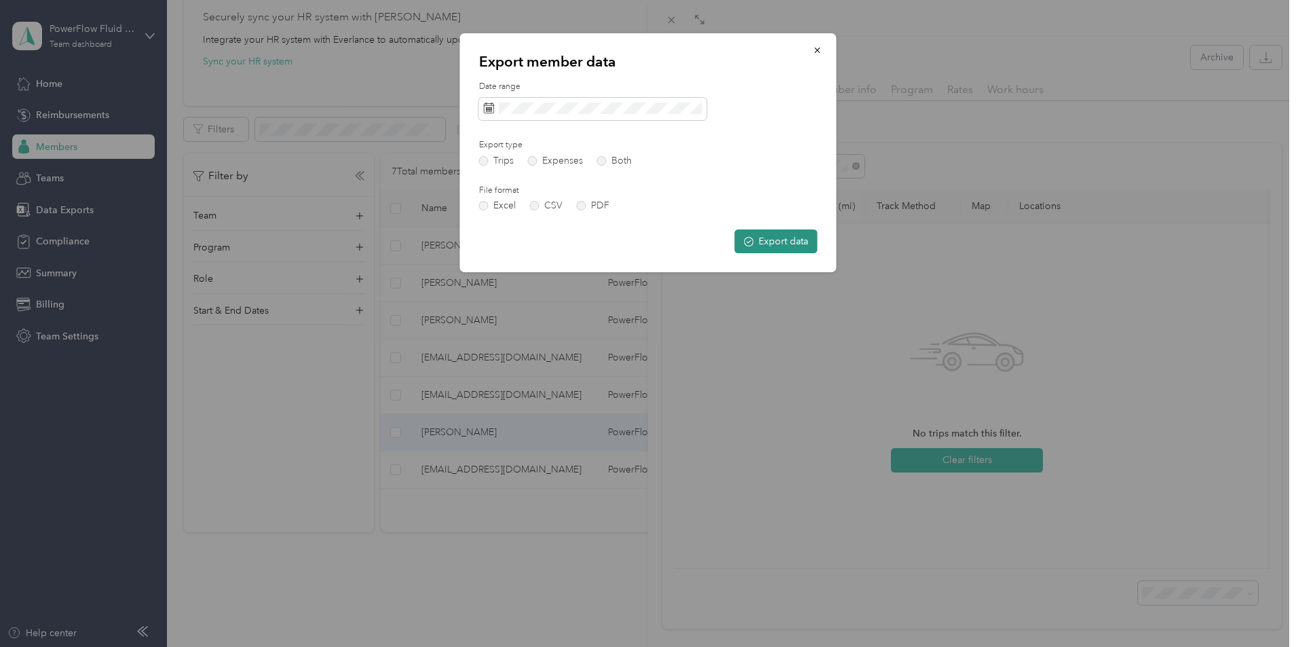
click at [793, 244] on button "Export data" at bounding box center [776, 241] width 83 height 24
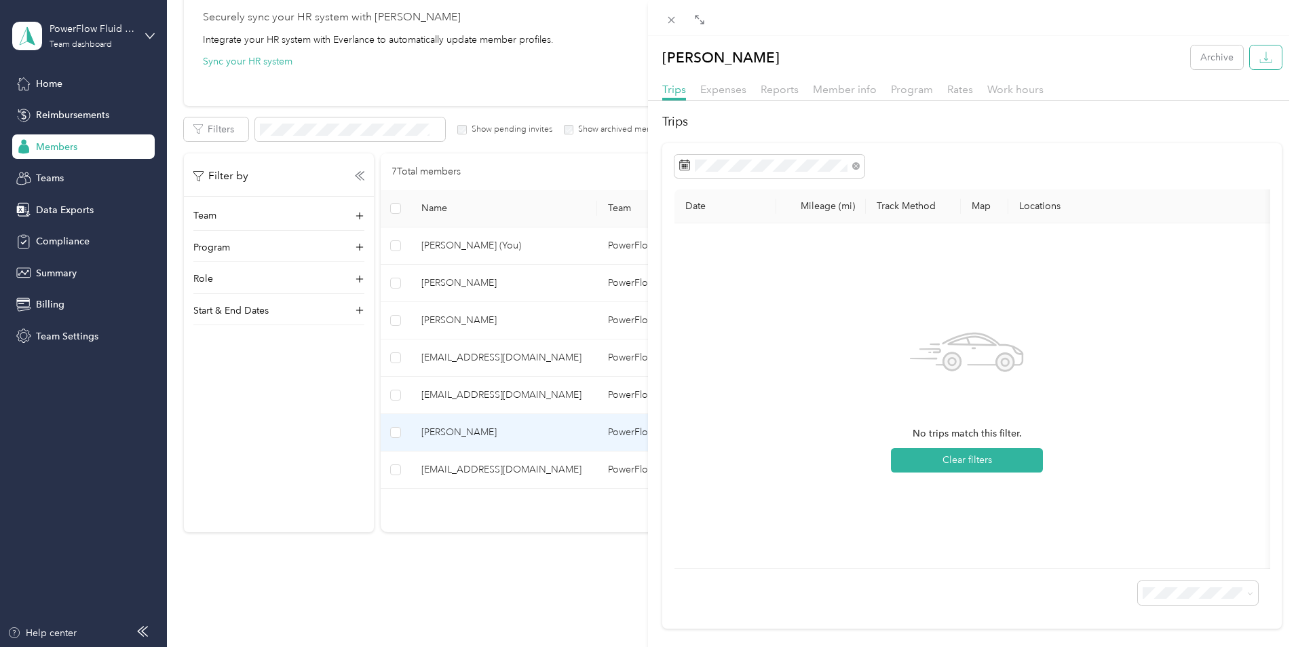
click at [1260, 56] on icon "button" at bounding box center [1266, 57] width 13 height 13
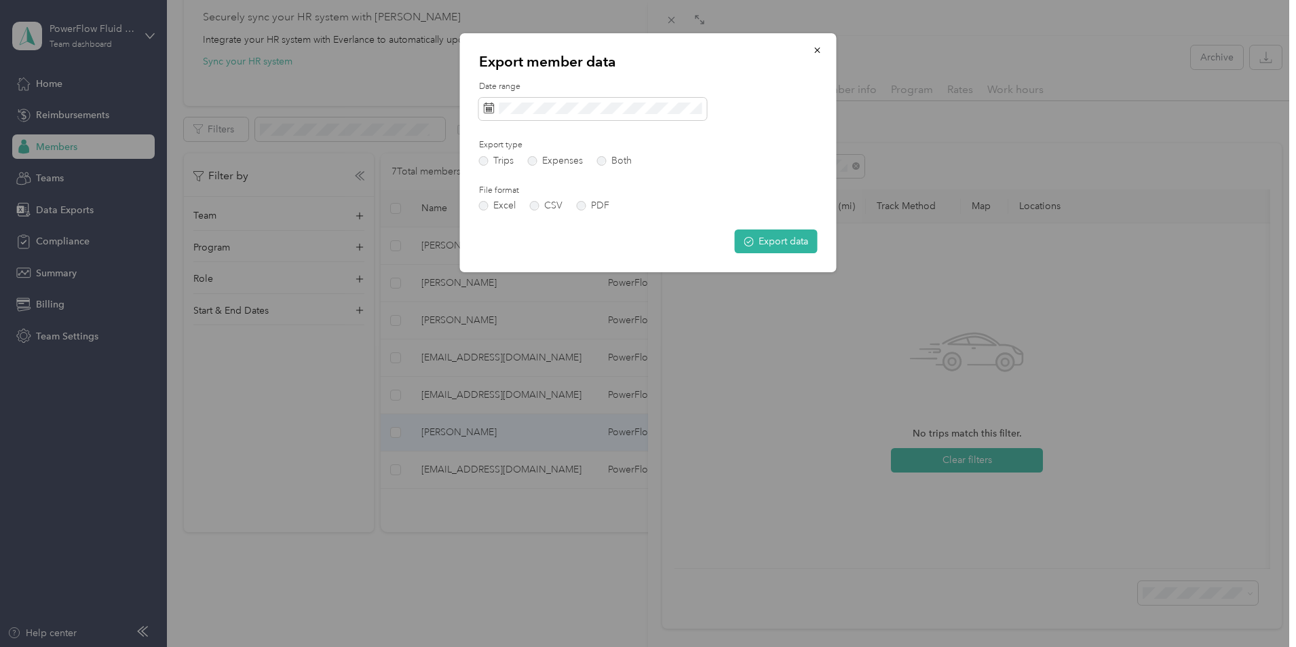
drag, startPoint x: 584, startPoint y: 208, endPoint x: 641, endPoint y: 219, distance: 58.0
click at [585, 208] on label "PDF" at bounding box center [593, 206] width 33 height 10
click at [777, 248] on button "Export data" at bounding box center [776, 241] width 83 height 24
